Goal: Information Seeking & Learning: Learn about a topic

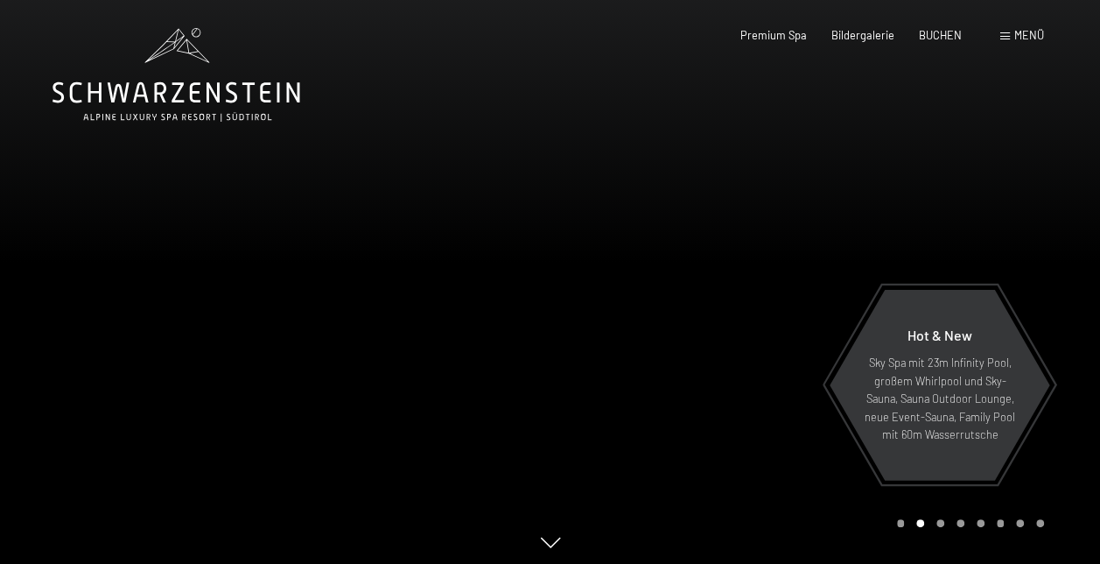
click at [1018, 37] on span "Menü" at bounding box center [1030, 35] width 30 height 14
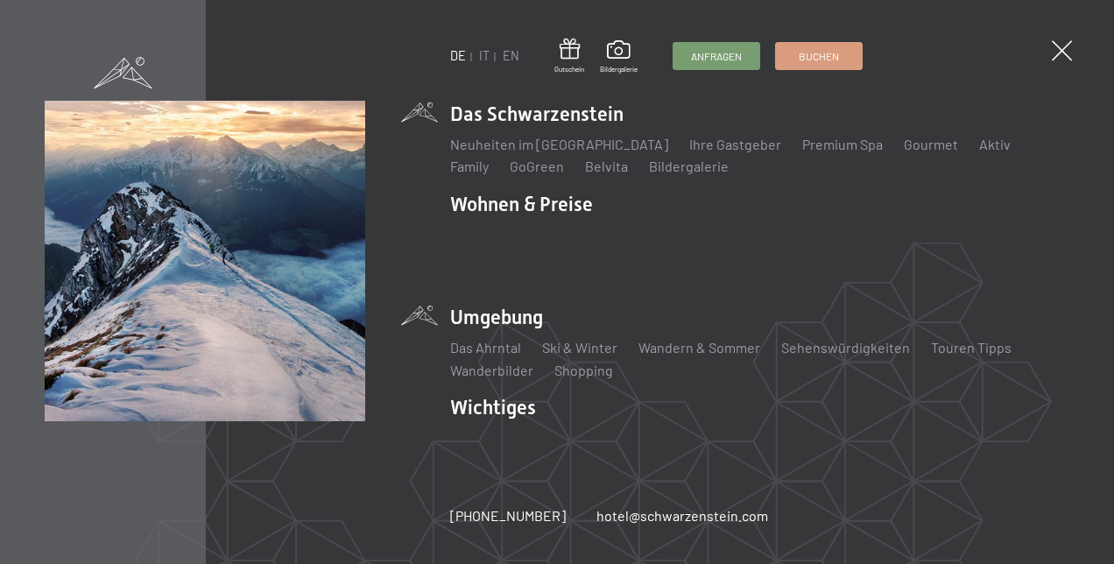
click at [503, 309] on li "Umgebung Das Ahrntal Ski & Winter Skifahren Skischule Wandern & Sommer Wandern …" at bounding box center [759, 342] width 619 height 76
click at [504, 317] on li "Umgebung Das Ahrntal Ski & Winter Skifahren Skischule Wandern & Sommer Wandern …" at bounding box center [759, 342] width 619 height 76
click at [497, 342] on link "Das Ahrntal" at bounding box center [485, 347] width 71 height 17
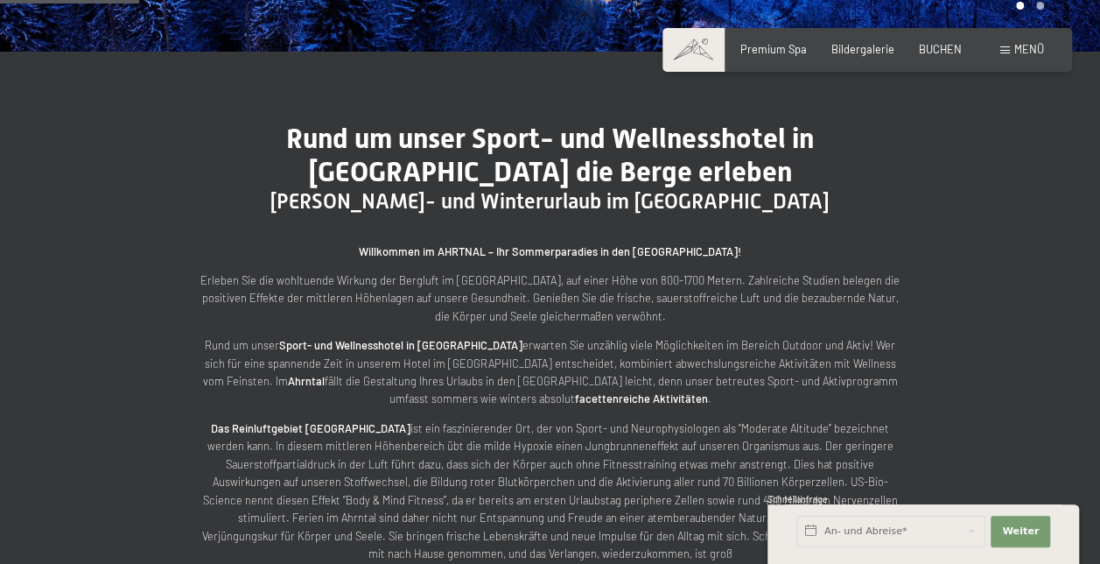
scroll to position [613, 0]
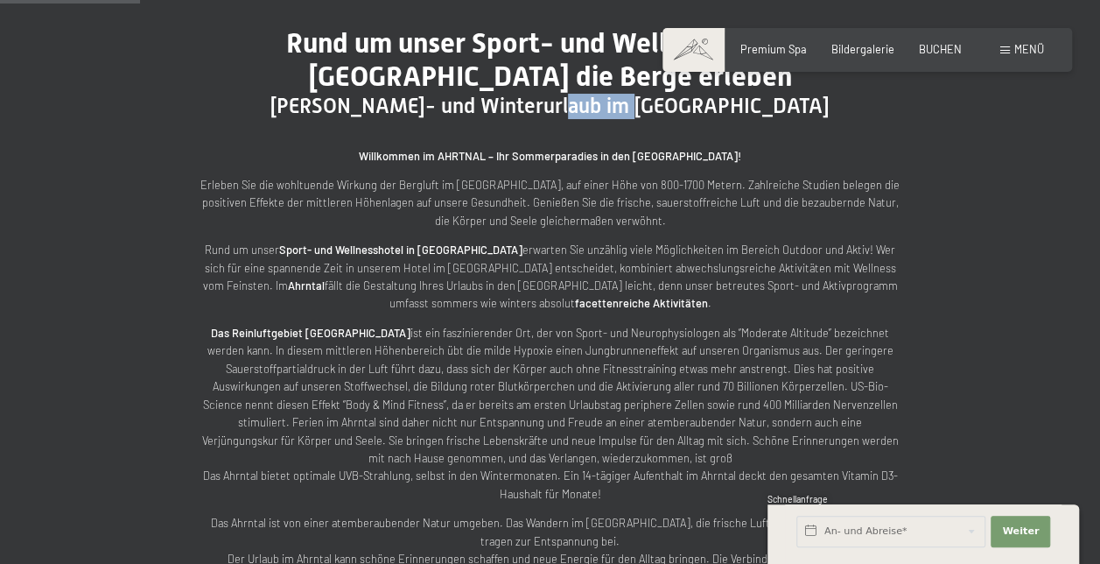
drag, startPoint x: 730, startPoint y: 105, endPoint x: 660, endPoint y: 100, distance: 70.2
click at [660, 100] on h2 "Sommer- und Winterurlaub im Ahrntal" at bounding box center [550, 106] width 700 height 25
copy span "Ahrntal"
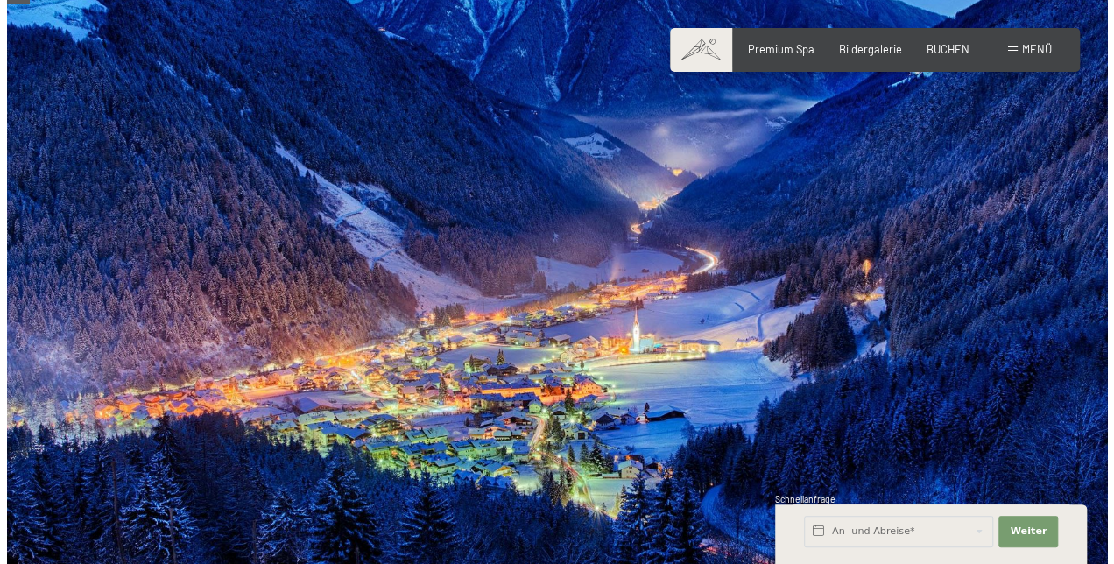
scroll to position [525, 0]
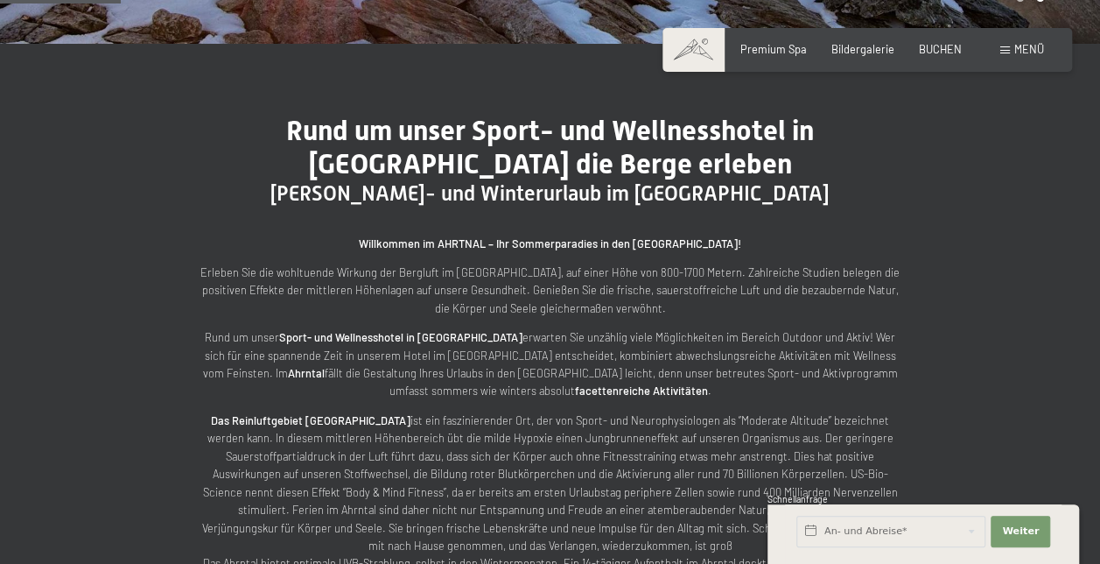
click at [1007, 46] on div "Menü" at bounding box center [1023, 50] width 44 height 16
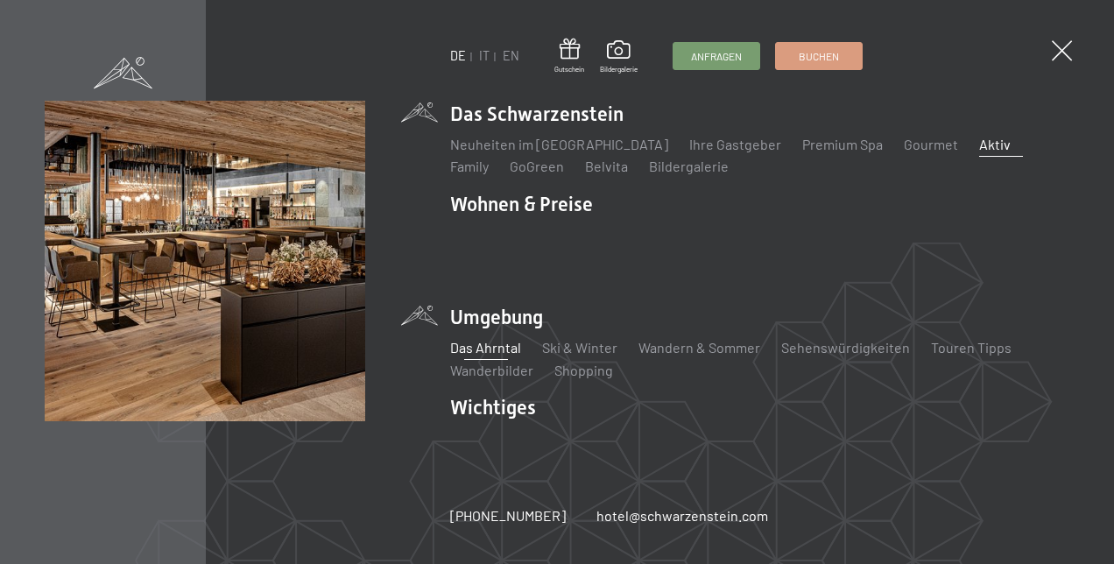
click at [979, 152] on link "Aktiv" at bounding box center [995, 144] width 32 height 17
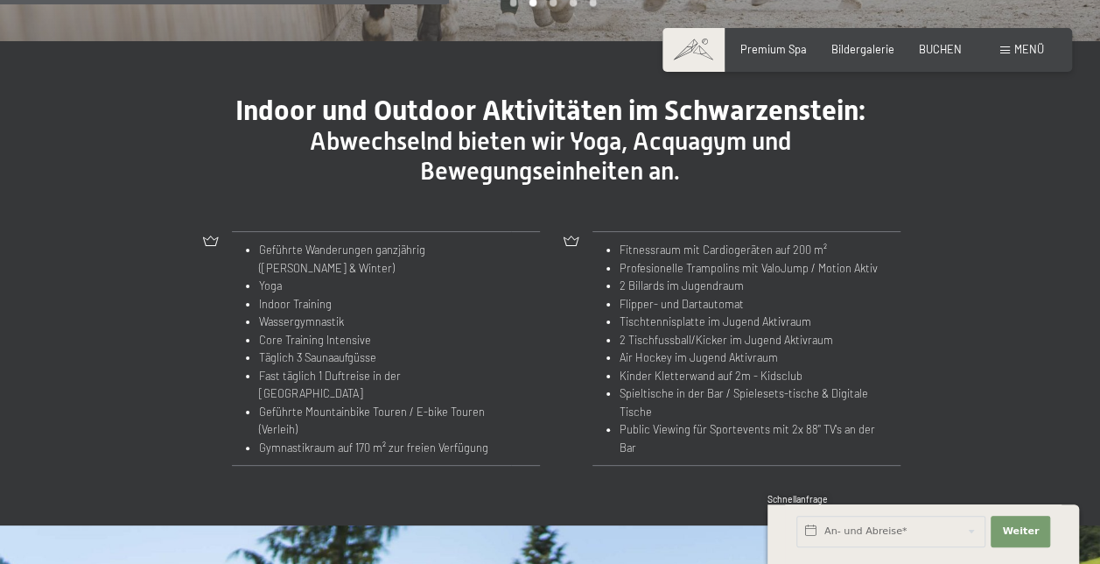
scroll to position [1576, 0]
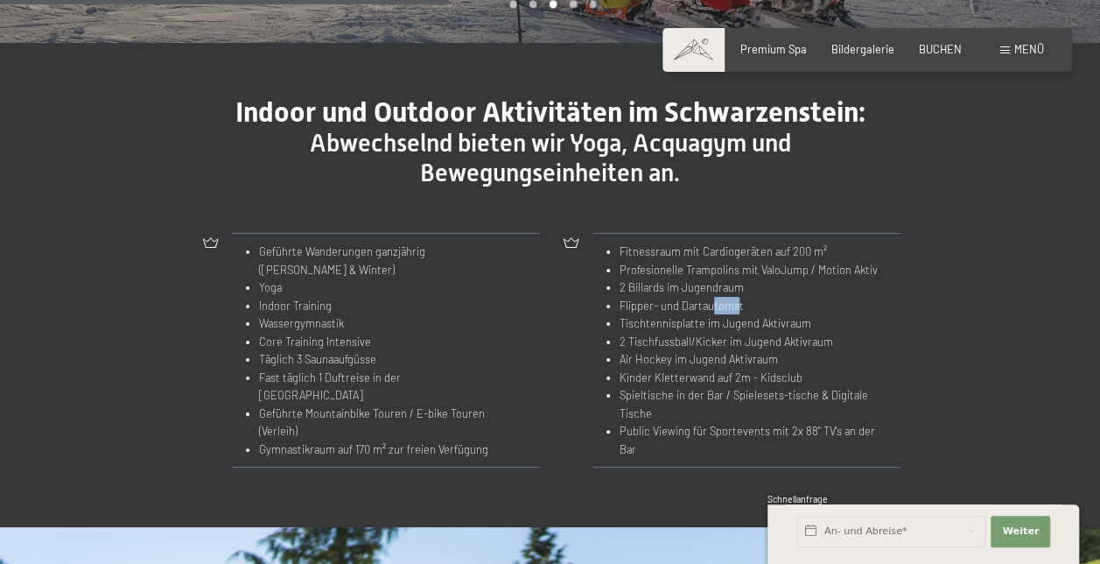
drag, startPoint x: 738, startPoint y: 288, endPoint x: 710, endPoint y: 282, distance: 28.7
click at [710, 297] on li "Flipper- und Dartautomat" at bounding box center [753, 306] width 267 height 18
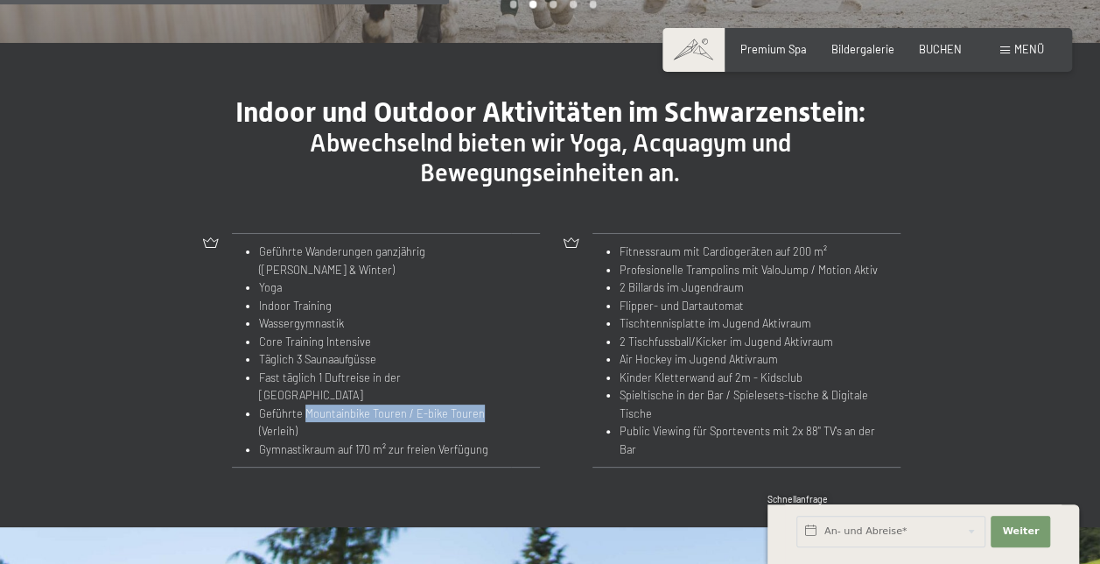
drag, startPoint x: 305, startPoint y: 374, endPoint x: 479, endPoint y: 378, distance: 174.3
click at [479, 404] on li "Geführte Mountainbike Touren / E-bike Touren (Verleih)" at bounding box center [378, 422] width 238 height 36
copy li "Mountainbike Touren / E-bike Touren"
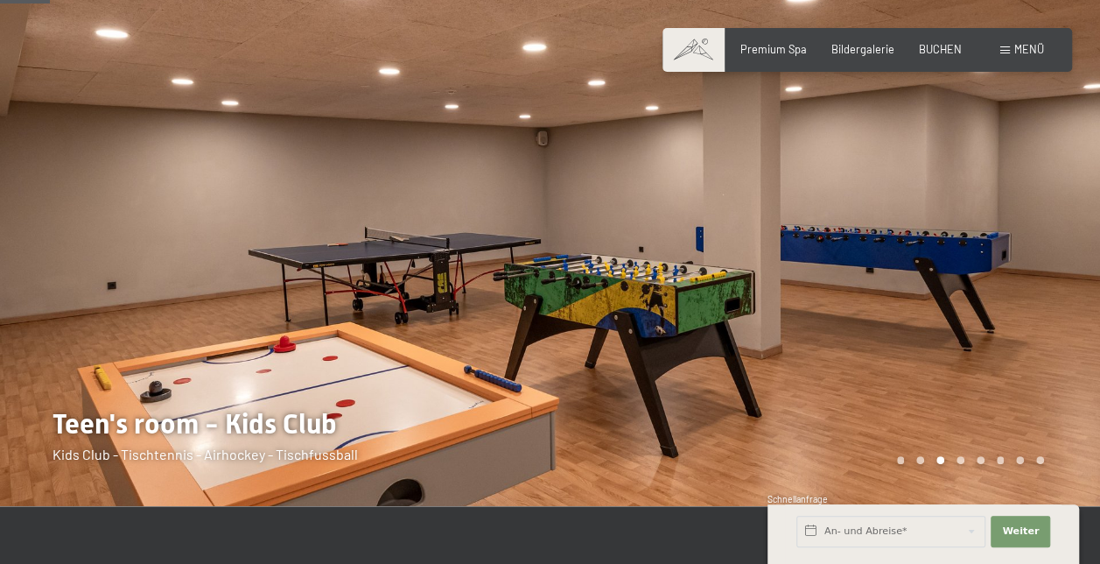
scroll to position [0, 0]
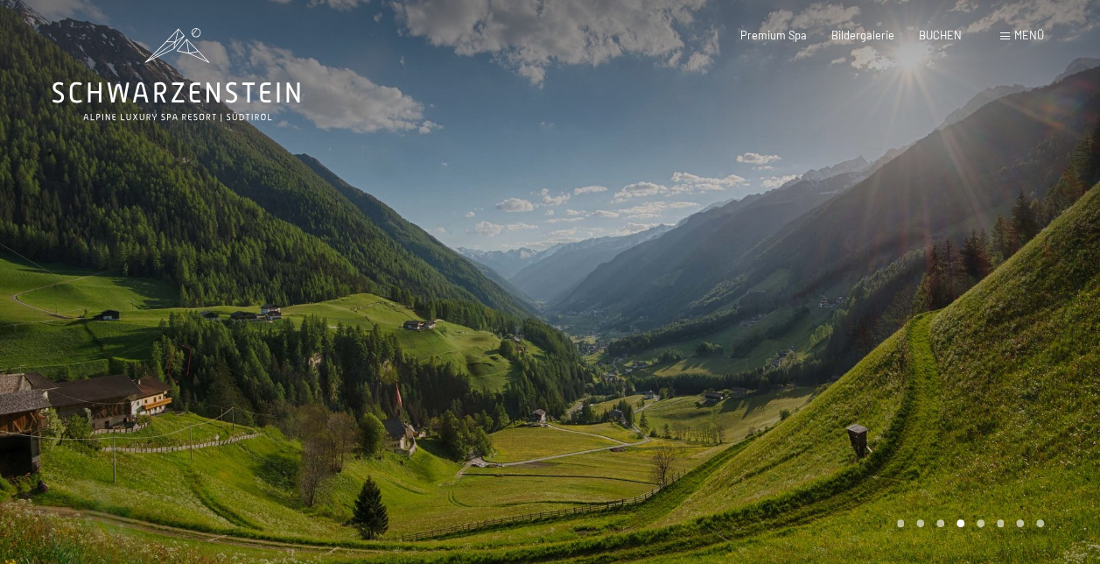
click at [200, 82] on icon at bounding box center [177, 92] width 248 height 21
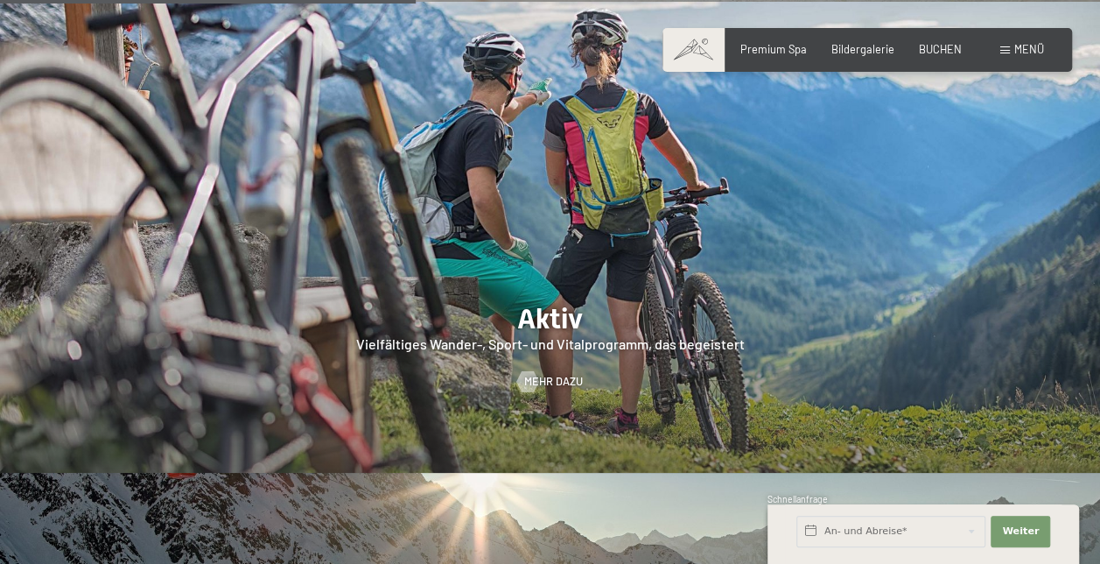
scroll to position [2802, 0]
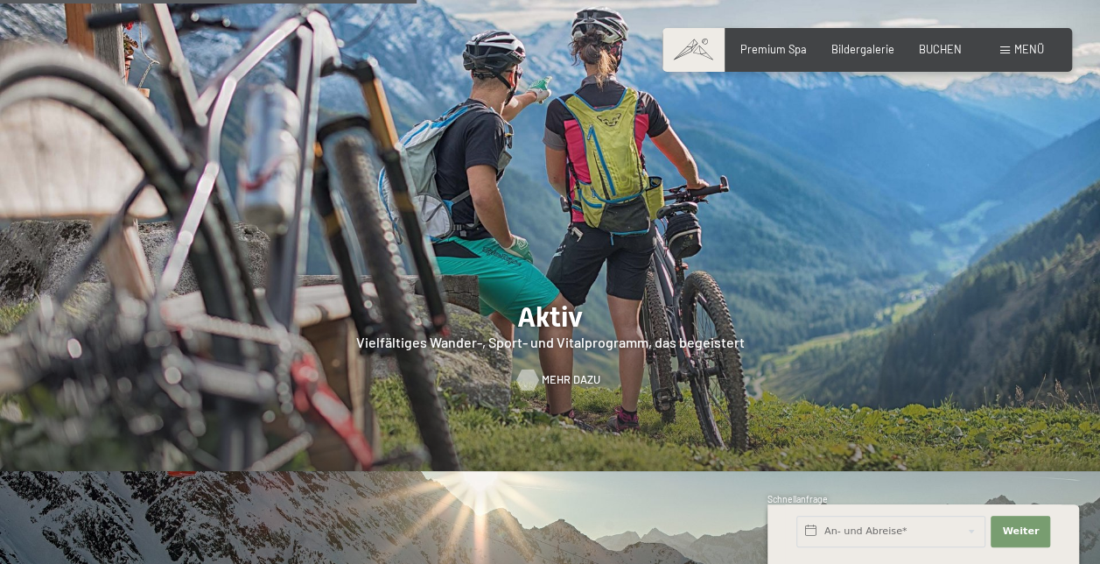
click at [540, 372] on link "Mehr dazu" at bounding box center [550, 380] width 66 height 16
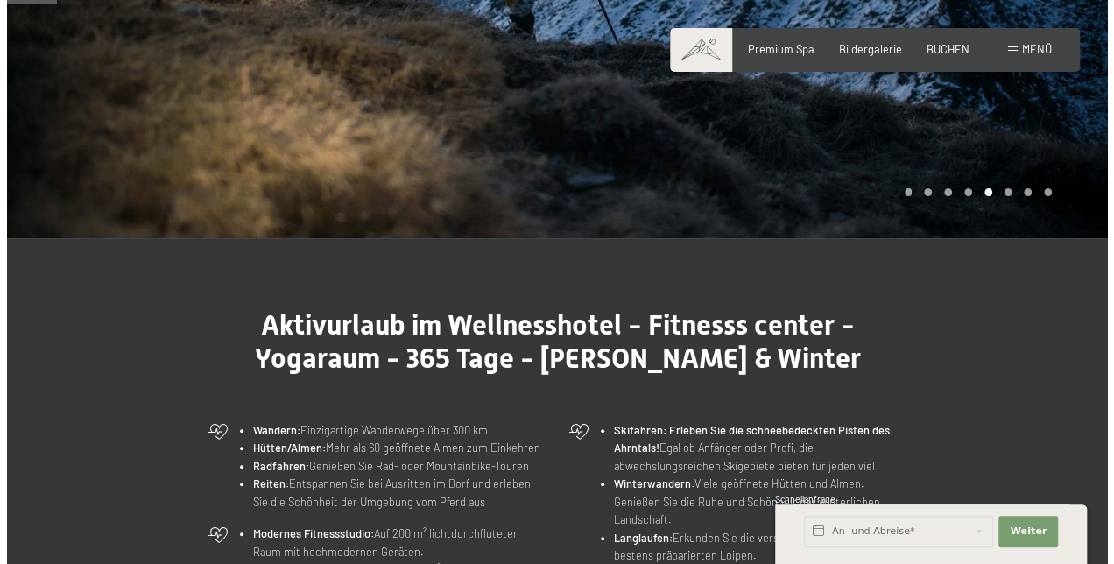
scroll to position [175, 0]
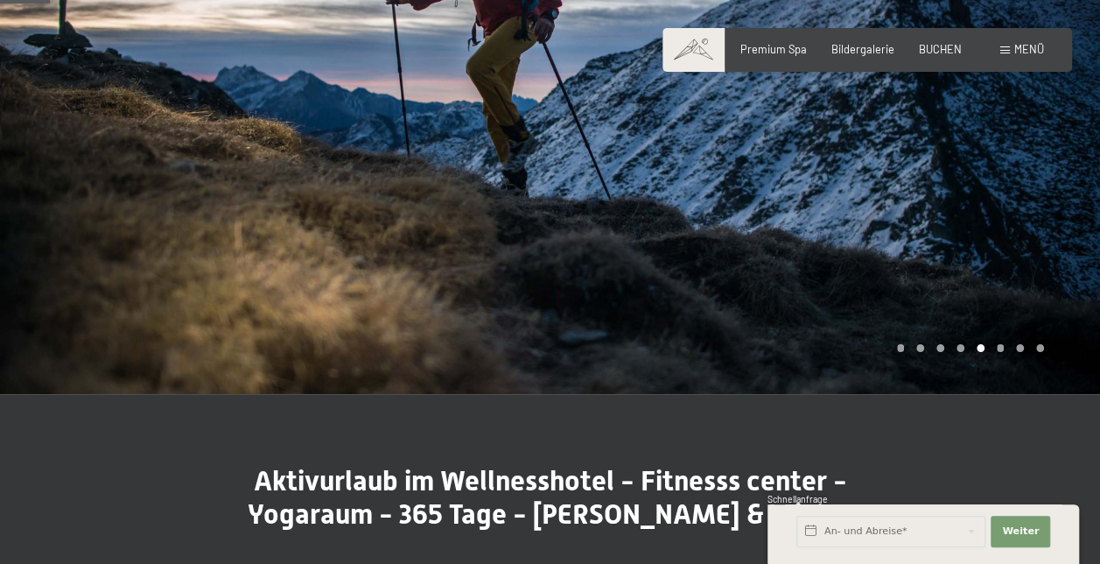
click at [1014, 49] on div "Menü" at bounding box center [1023, 50] width 44 height 16
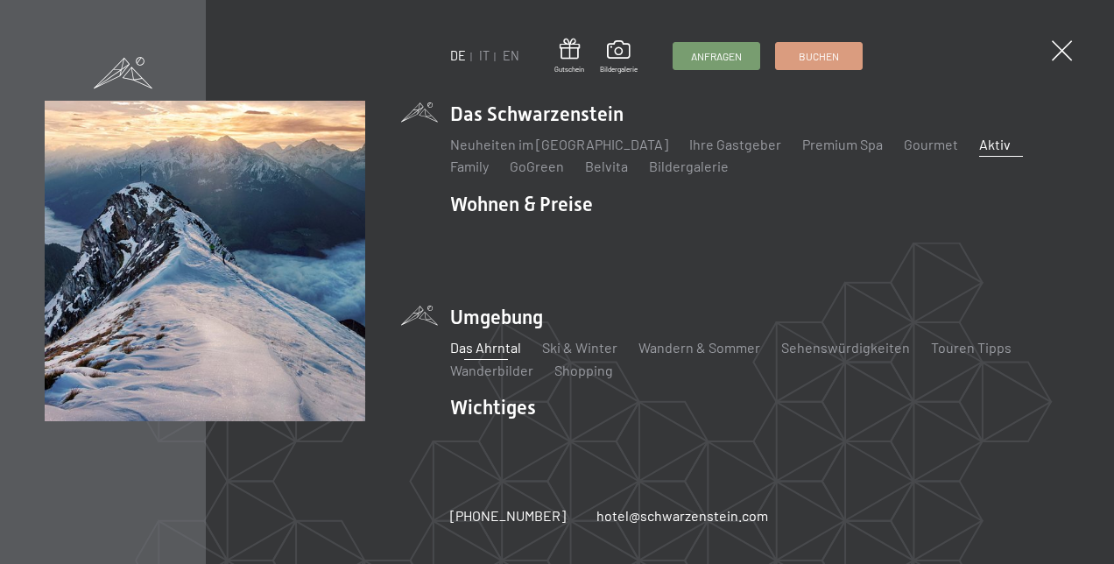
click at [495, 339] on link "Das Ahrntal" at bounding box center [485, 347] width 71 height 17
